Goal: Information Seeking & Learning: Understand process/instructions

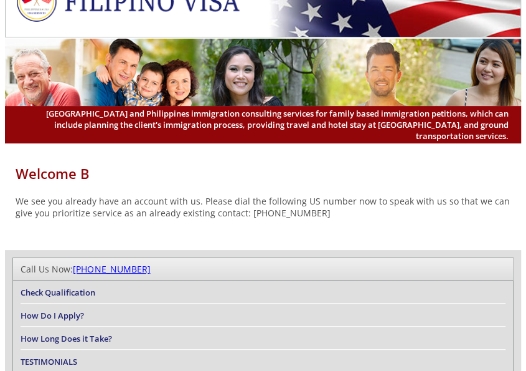
scroll to position [41, 0]
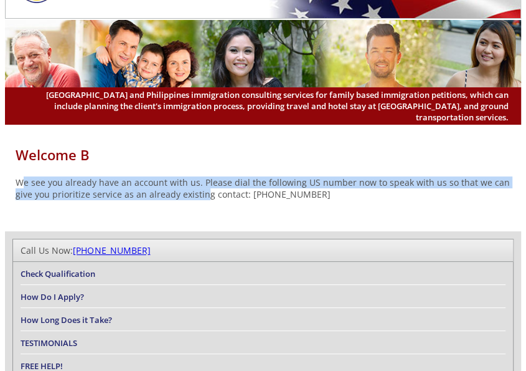
drag, startPoint x: 22, startPoint y: 183, endPoint x: 204, endPoint y: 192, distance: 182.7
click at [204, 192] on p "We see you already have an account with us. Please dial the following US number…" at bounding box center [263, 188] width 516 height 24
click at [122, 214] on div "Welcome B We see you already have an account with us. Please dial the following…" at bounding box center [263, 178] width 516 height 105
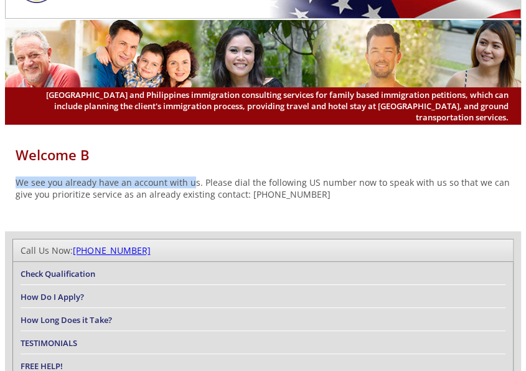
drag, startPoint x: 14, startPoint y: 183, endPoint x: 191, endPoint y: 188, distance: 177.0
click at [191, 188] on p "We see you already have an account with us. Please dial the following US number…" at bounding box center [263, 188] width 516 height 24
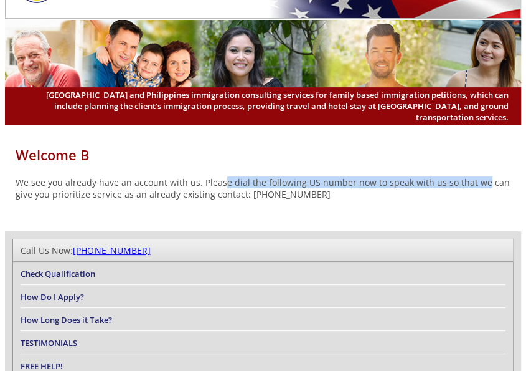
drag, startPoint x: 229, startPoint y: 182, endPoint x: 475, endPoint y: 188, distance: 246.1
click at [475, 188] on p "We see you already have an account with us. Please dial the following US number…" at bounding box center [263, 188] width 516 height 24
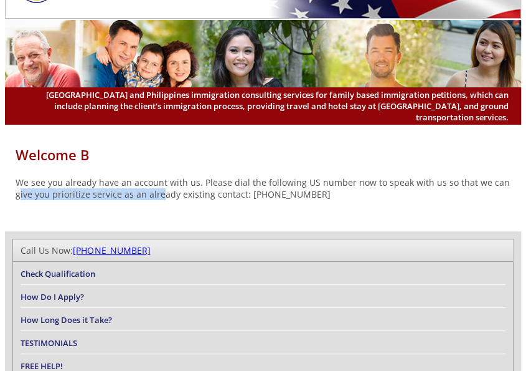
drag, startPoint x: 47, startPoint y: 199, endPoint x: 160, endPoint y: 202, distance: 112.8
click at [160, 200] on p "We see you already have an account with us. Please dial the following US number…" at bounding box center [263, 188] width 516 height 24
click at [145, 213] on div "Welcome B We see you already have an account with us. Please dial the following…" at bounding box center [263, 178] width 516 height 105
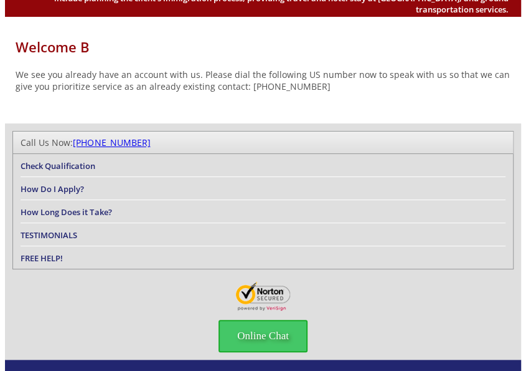
scroll to position [166, 0]
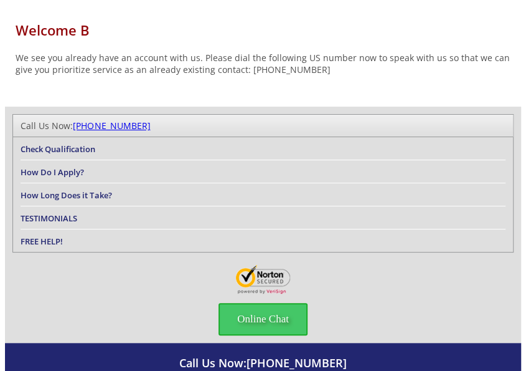
click at [65, 143] on li "Check Qualification" at bounding box center [263, 148] width 485 height 23
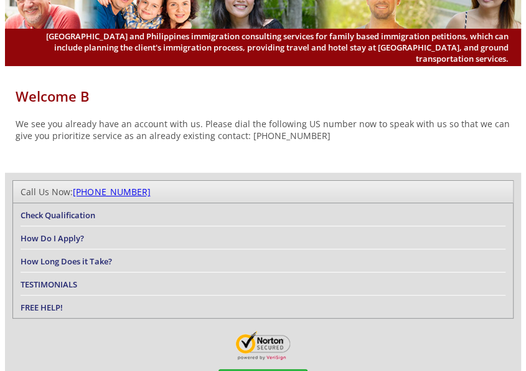
scroll to position [0, 0]
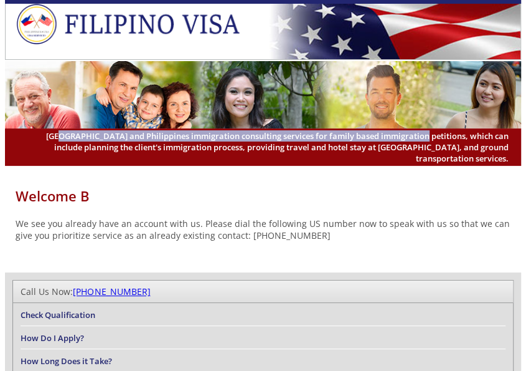
drag, startPoint x: 53, startPoint y: 138, endPoint x: 438, endPoint y: 139, distance: 385.6
click at [438, 139] on span "[GEOGRAPHIC_DATA] and Philippines immigration consulting services for family ba…" at bounding box center [262, 147] width 491 height 34
